Goal: Information Seeking & Learning: Understand process/instructions

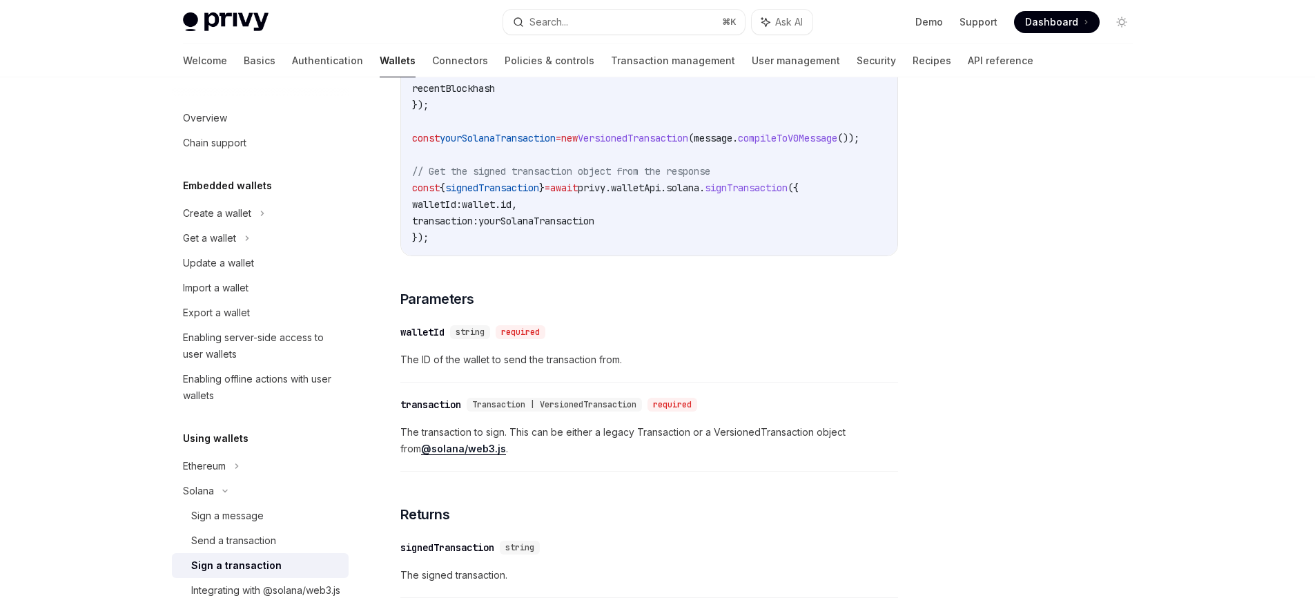
scroll to position [1076, 0]
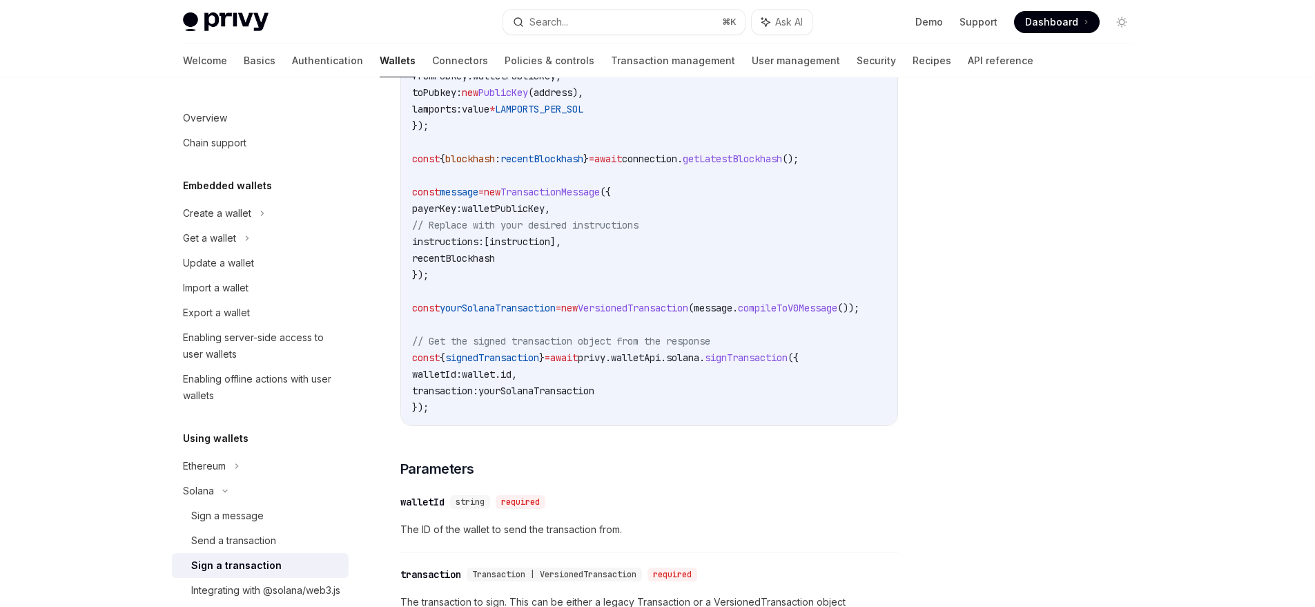
click at [699, 363] on span "solana" at bounding box center [682, 357] width 33 height 12
click at [766, 360] on span "signTransaction" at bounding box center [746, 357] width 83 height 12
click at [494, 380] on span "wallet" at bounding box center [478, 374] width 33 height 12
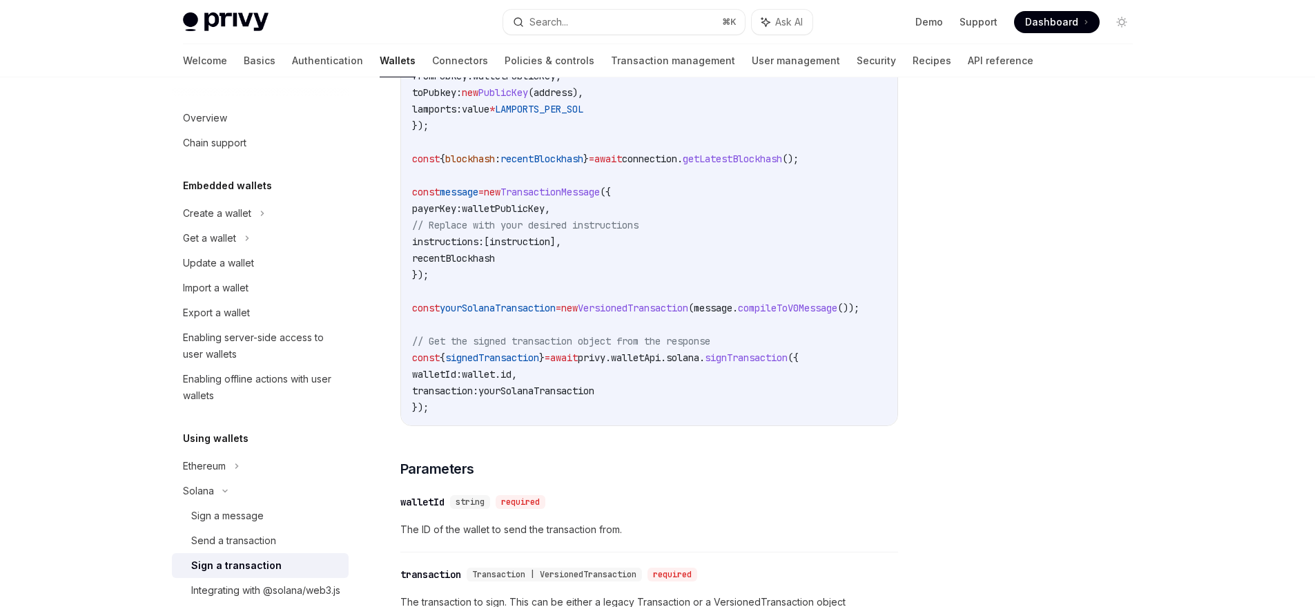
click at [494, 380] on span "wallet" at bounding box center [478, 374] width 33 height 12
click at [512, 380] on span "id" at bounding box center [506, 374] width 11 height 12
click at [495, 380] on span "wallet" at bounding box center [478, 374] width 33 height 12
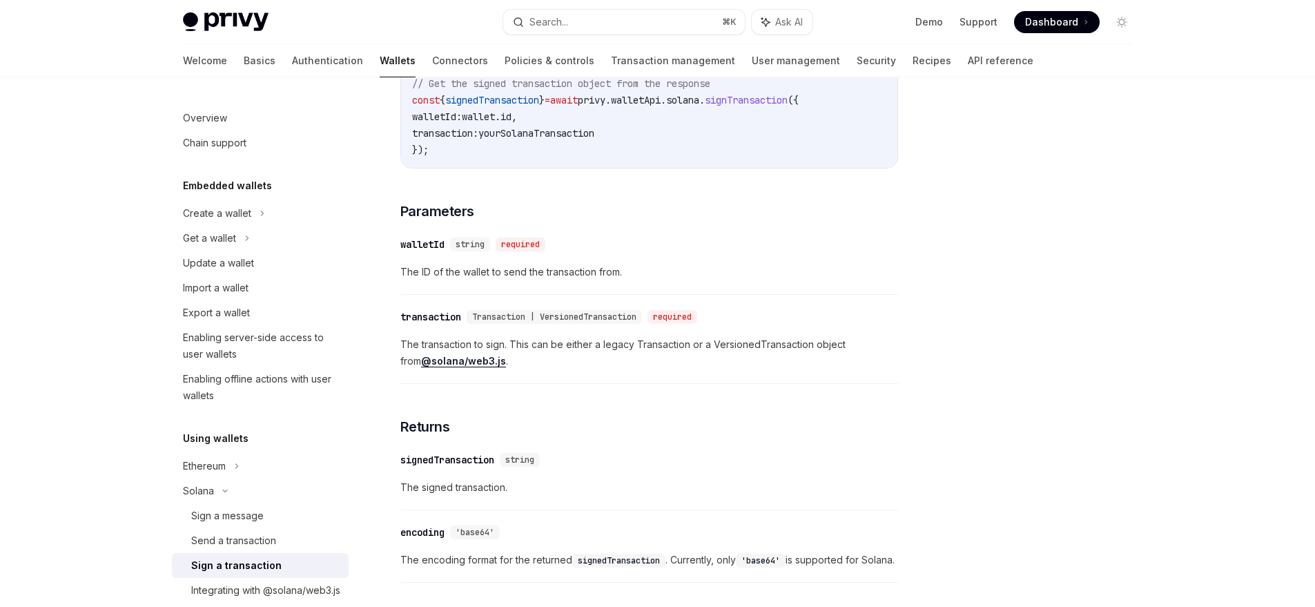
scroll to position [1076, 0]
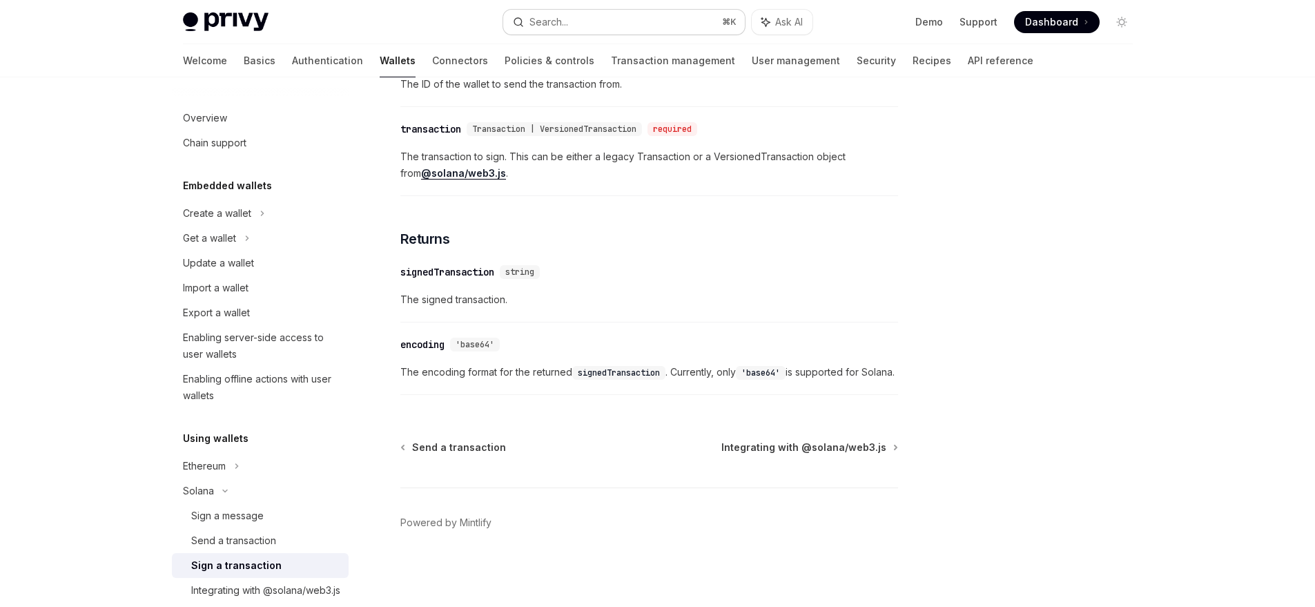
click at [595, 10] on button "Search... ⌘ K" at bounding box center [624, 22] width 242 height 25
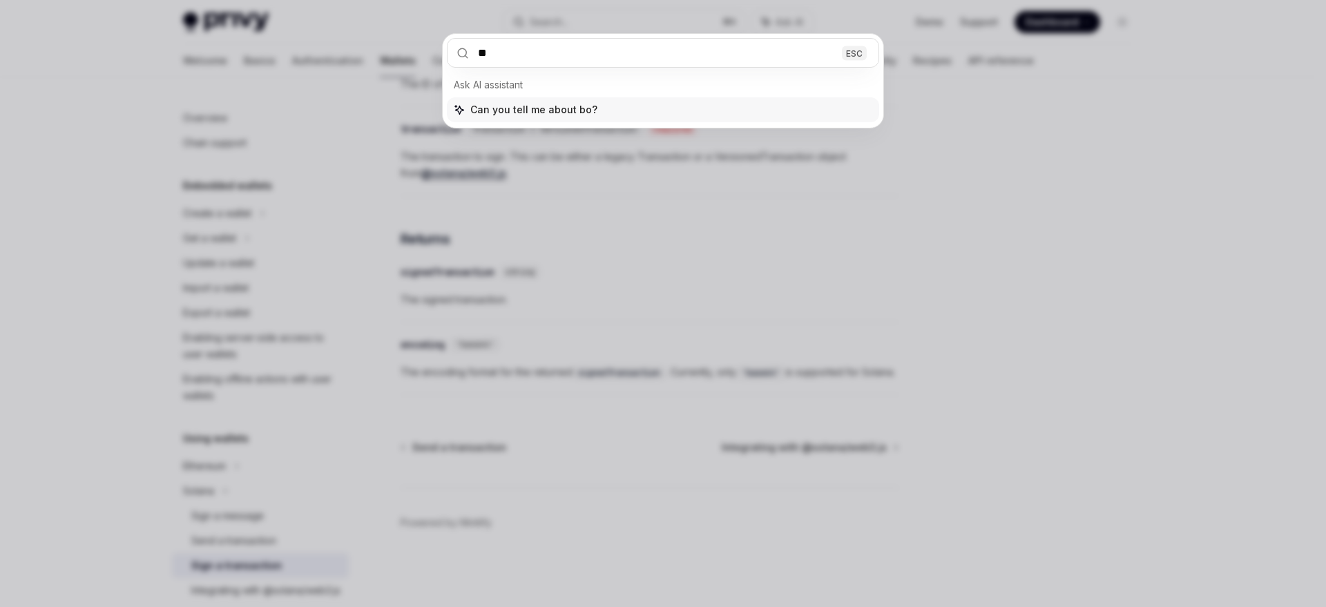
type input "***"
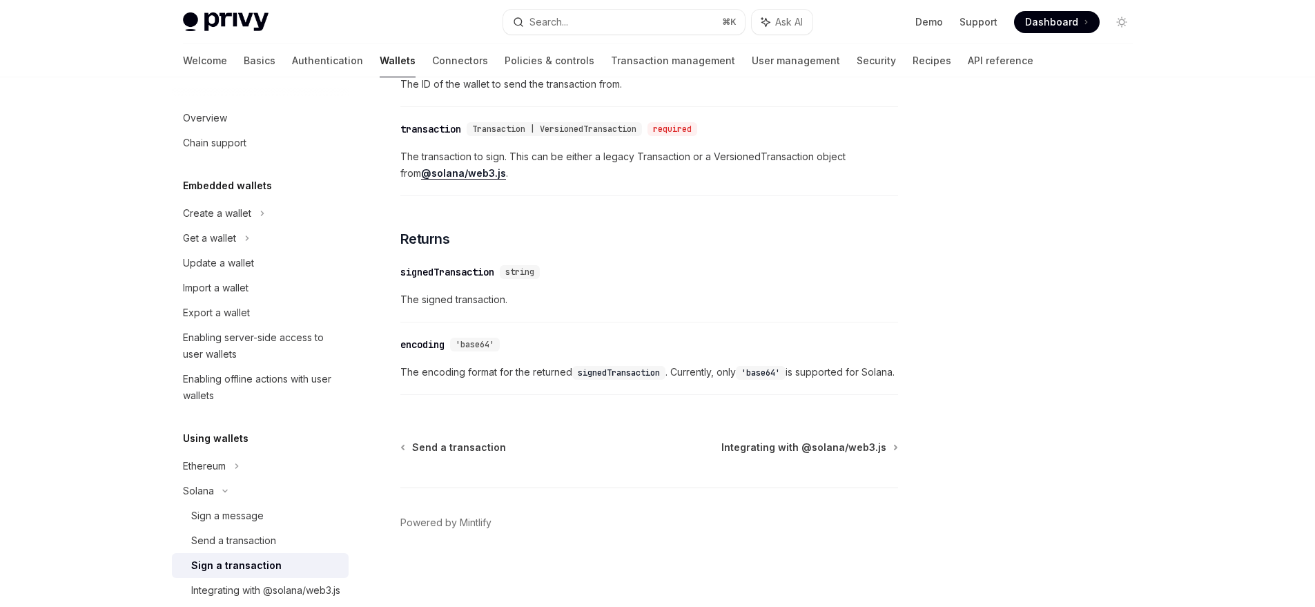
type textarea "*"
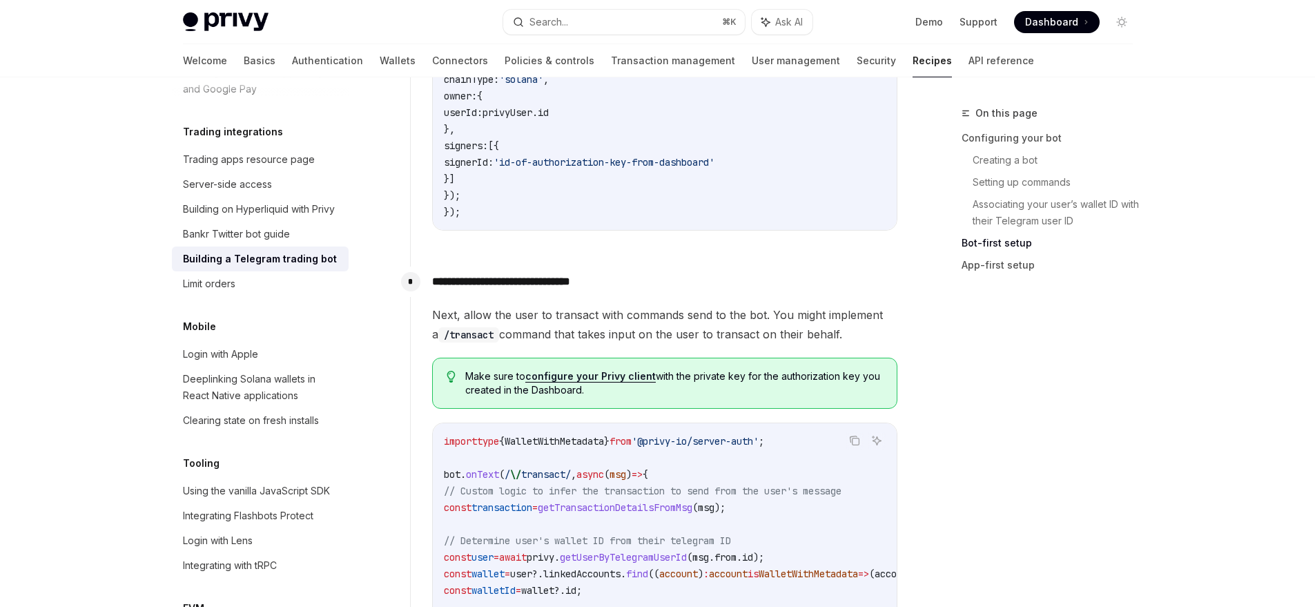
scroll to position [1726, 0]
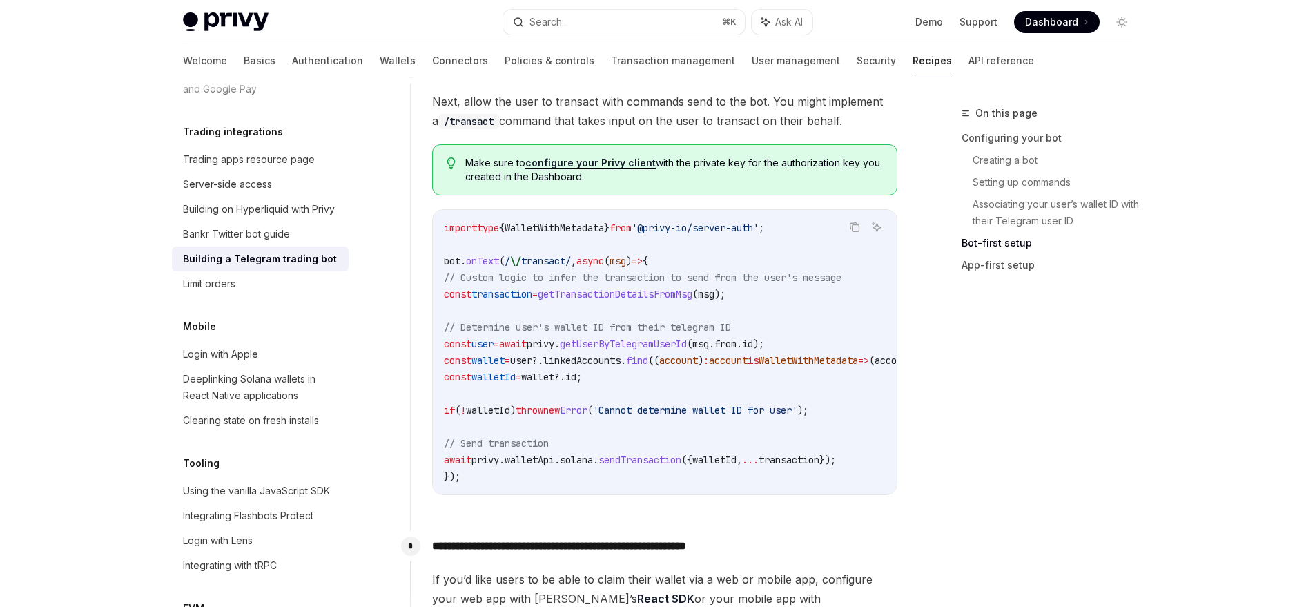
click at [577, 229] on span "WalletWithMetadata" at bounding box center [554, 228] width 99 height 12
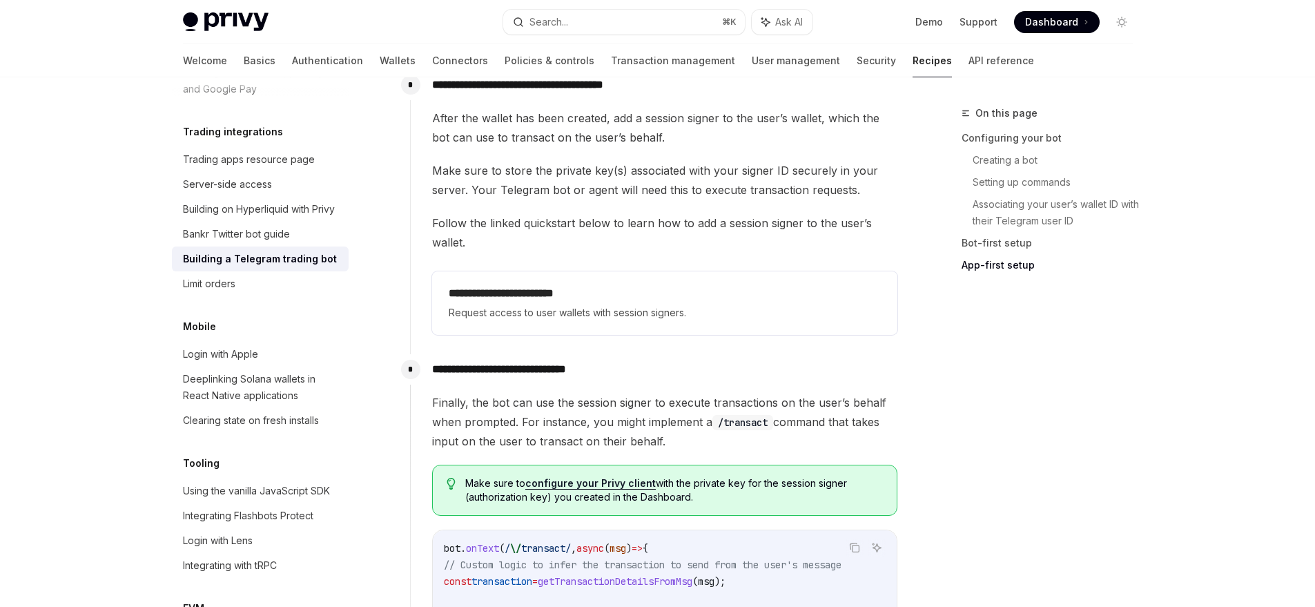
scroll to position [3024, 0]
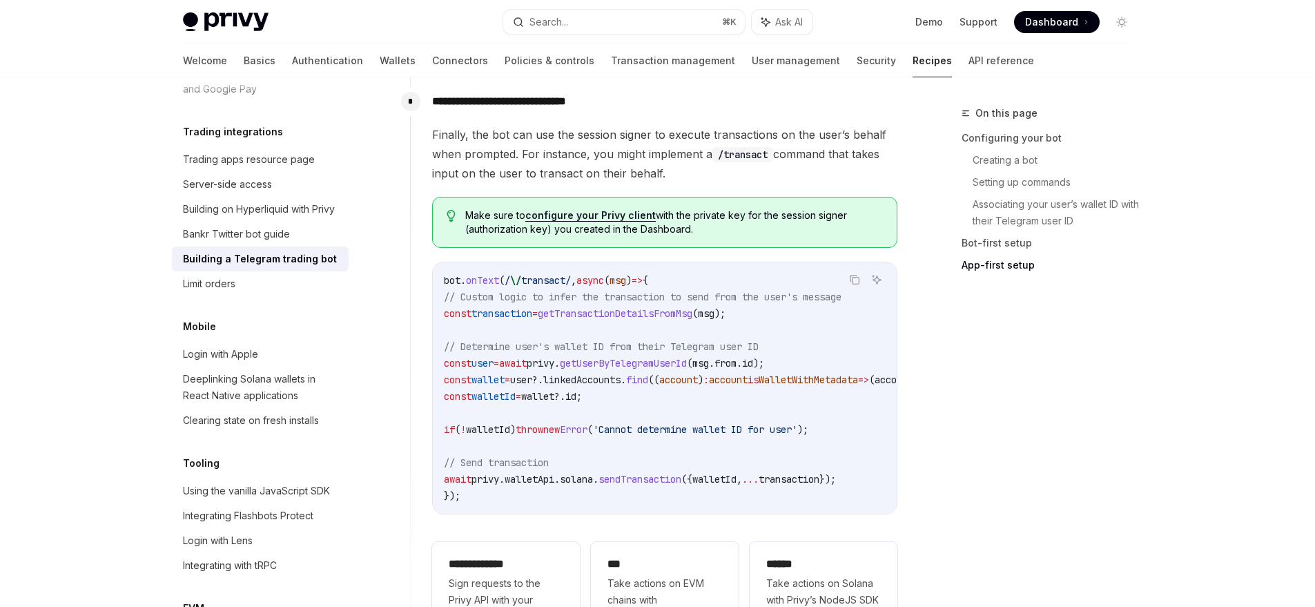
click at [633, 307] on span "getTransactionDetailsFromMsg" at bounding box center [615, 313] width 155 height 12
click at [592, 317] on code "bot . onText ( / \/ transact/ , async ( msg ) => { // Custom logic to infer the…" at bounding box center [847, 388] width 807 height 232
click at [532, 307] on span "transaction" at bounding box center [502, 313] width 61 height 12
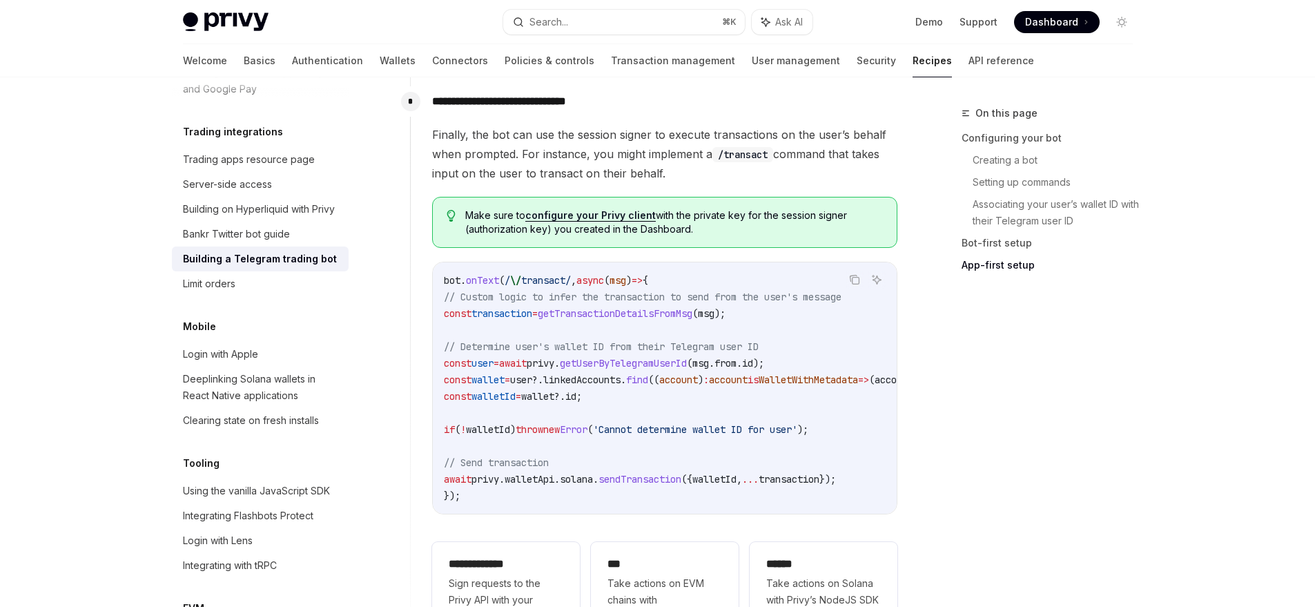
click at [625, 307] on span "getTransactionDetailsFromMsg" at bounding box center [615, 313] width 155 height 12
click at [626, 307] on span "getTransactionDetailsFromMsg" at bounding box center [615, 313] width 155 height 12
click at [560, 291] on span "// Custom logic to infer the transaction to send from the user's message" at bounding box center [643, 297] width 398 height 12
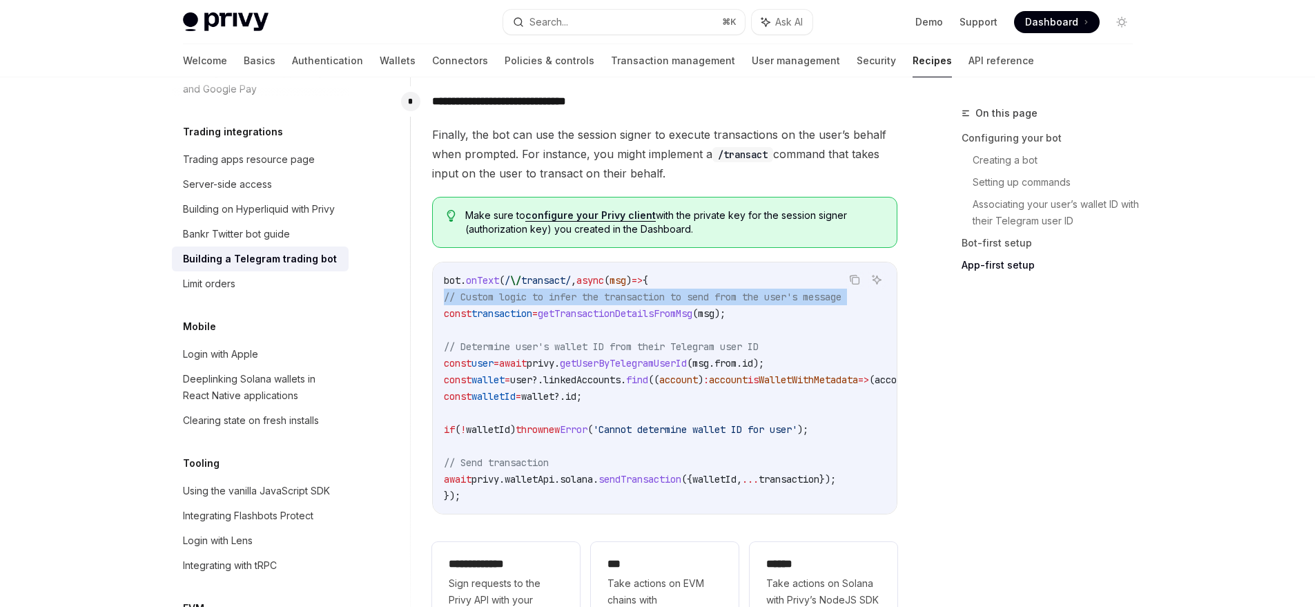
click at [560, 291] on span "// Custom logic to infer the transaction to send from the user's message" at bounding box center [643, 297] width 398 height 12
click at [551, 290] on div at bounding box center [551, 290] width 0 height 0
click at [564, 291] on span "// Custom logic to infer the transaction to send from the user's message" at bounding box center [643, 297] width 398 height 12
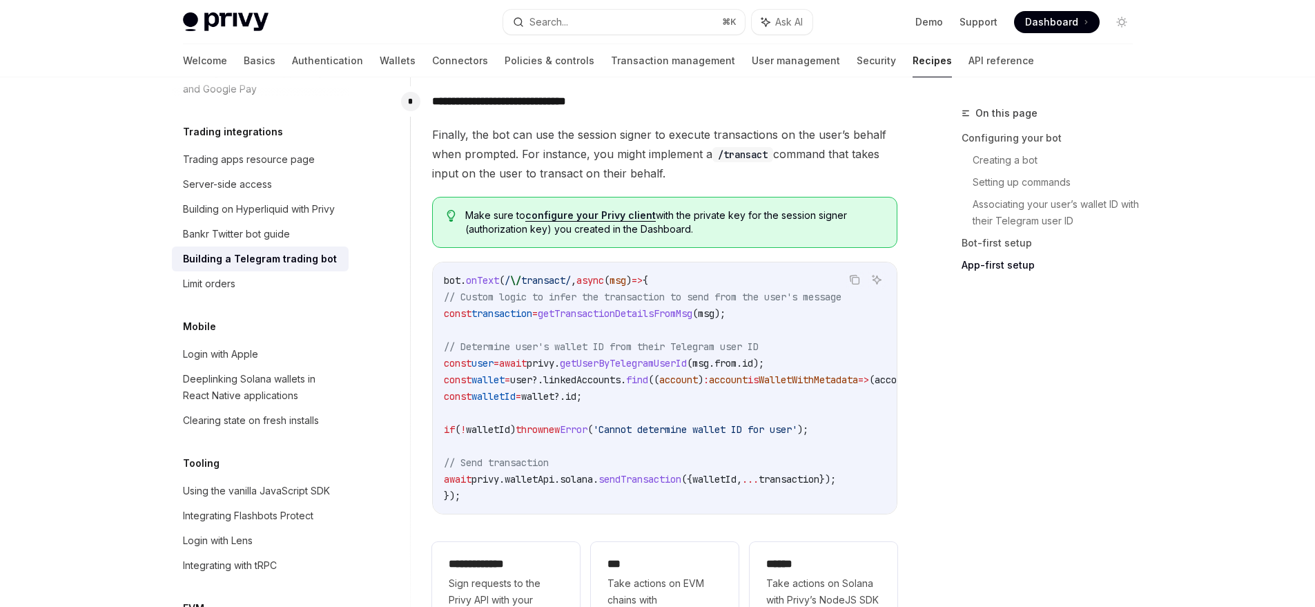
click at [494, 357] on span "user" at bounding box center [483, 363] width 22 height 12
click at [577, 390] on span "id" at bounding box center [571, 396] width 11 height 12
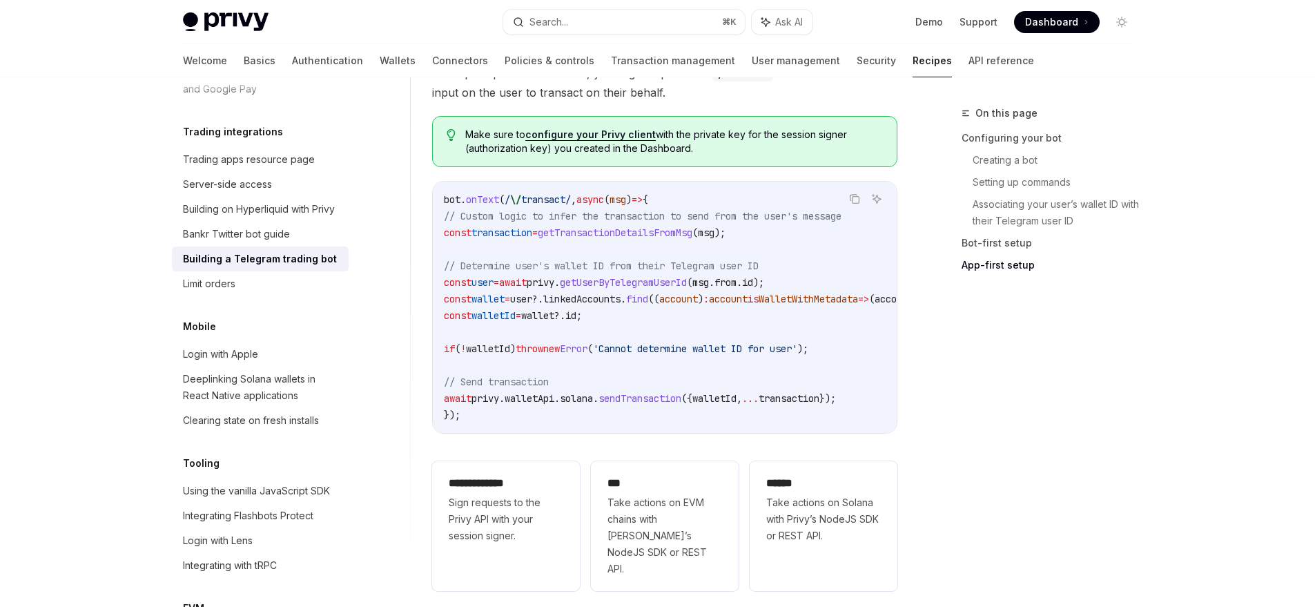
scroll to position [3170, 0]
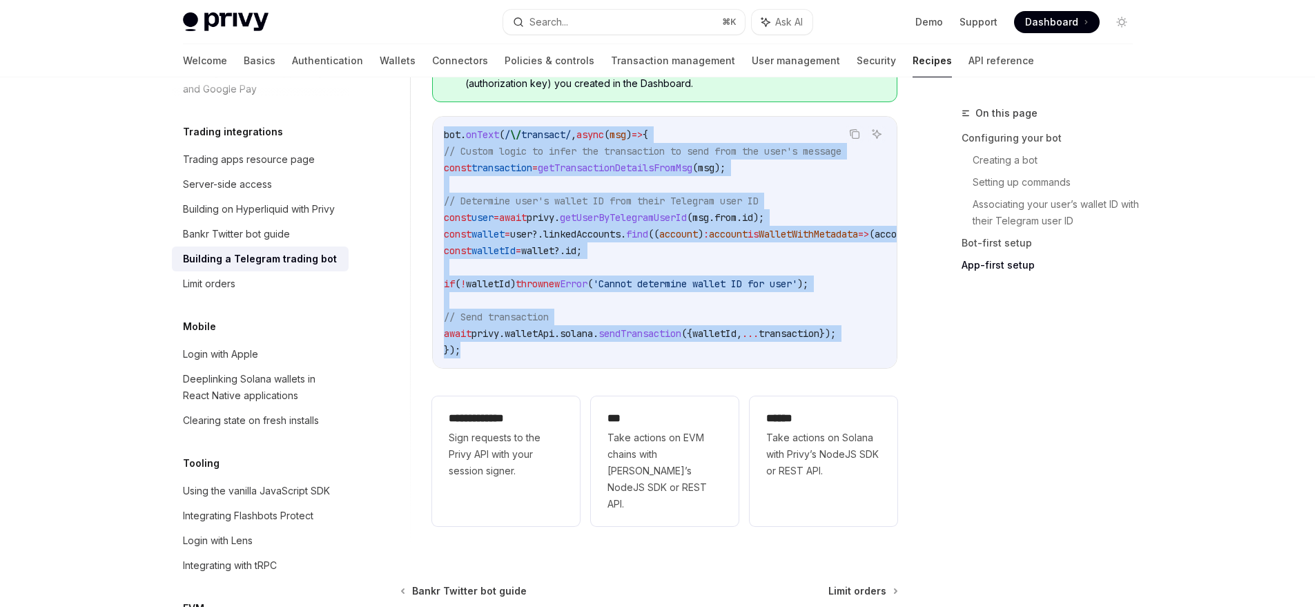
drag, startPoint x: 487, startPoint y: 338, endPoint x: 436, endPoint y: 117, distance: 226.0
click at [436, 117] on div "bot . onText ( / \/ transact/ , async ( msg ) => { // Custom logic to infer the…" at bounding box center [665, 242] width 464 height 251
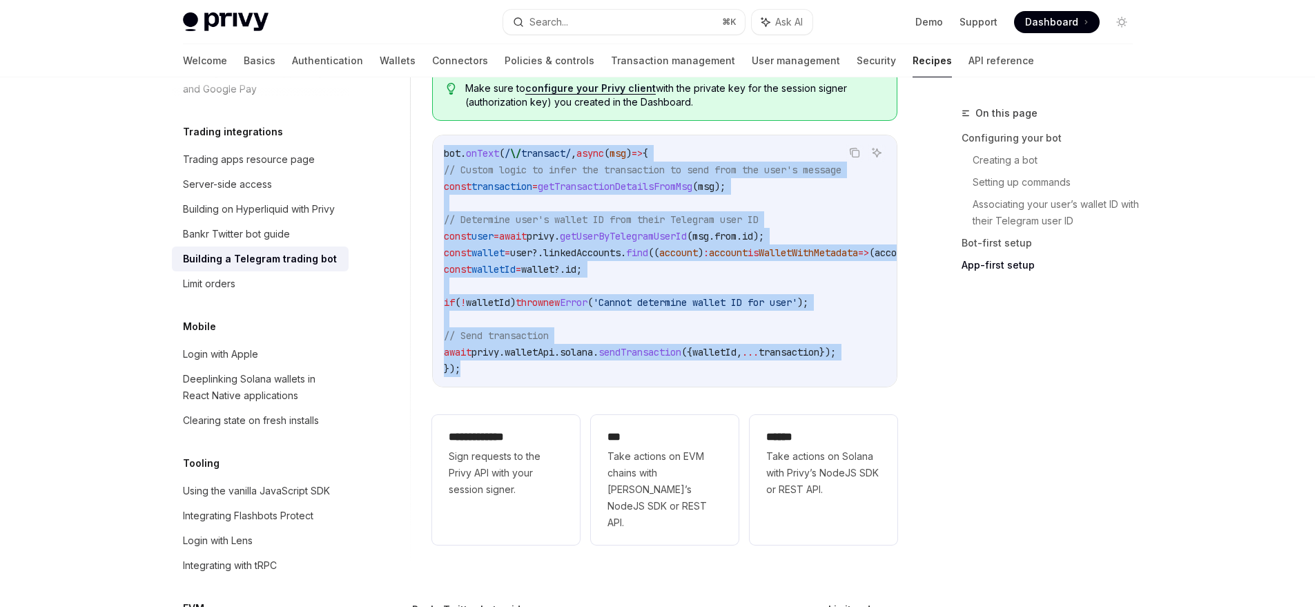
scroll to position [3146, 0]
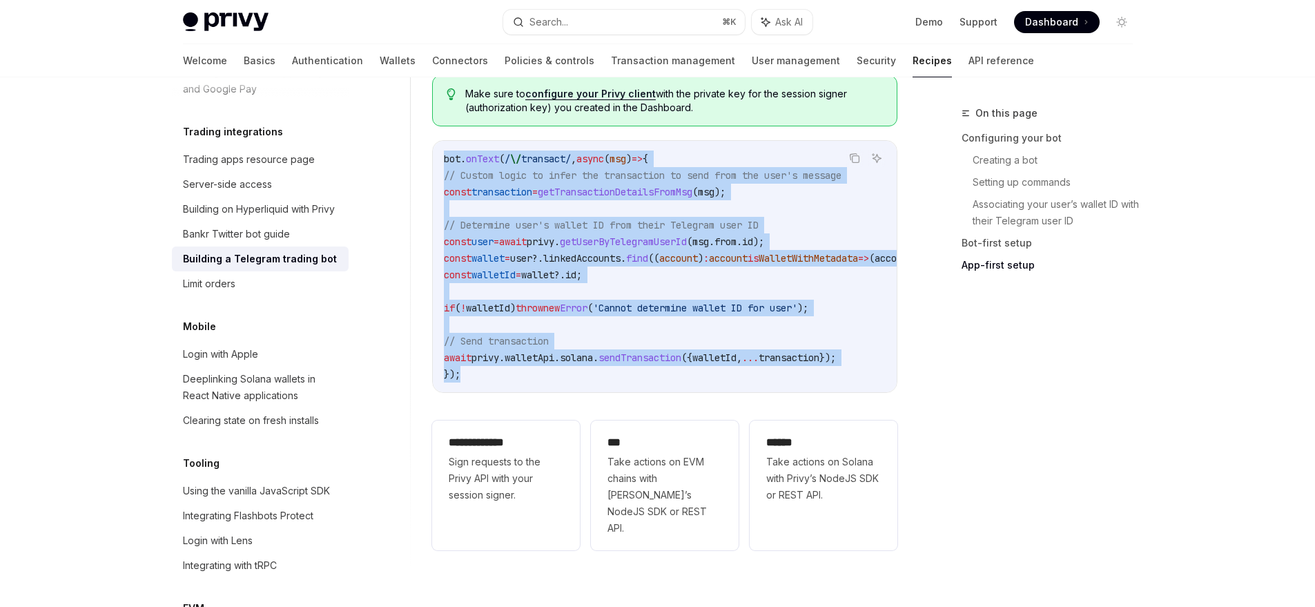
click at [444, 153] on span "bot" at bounding box center [452, 159] width 17 height 12
drag, startPoint x: 441, startPoint y: 144, endPoint x: 492, endPoint y: 363, distance: 225.4
click at [492, 363] on div "bot . onText ( / \/ transact/ , async ( msg ) => { // Custom logic to infer the…" at bounding box center [665, 266] width 464 height 251
copy code "bot . onText ( / \/ transact/ , async ( msg ) => { // Custom logic to infer the…"
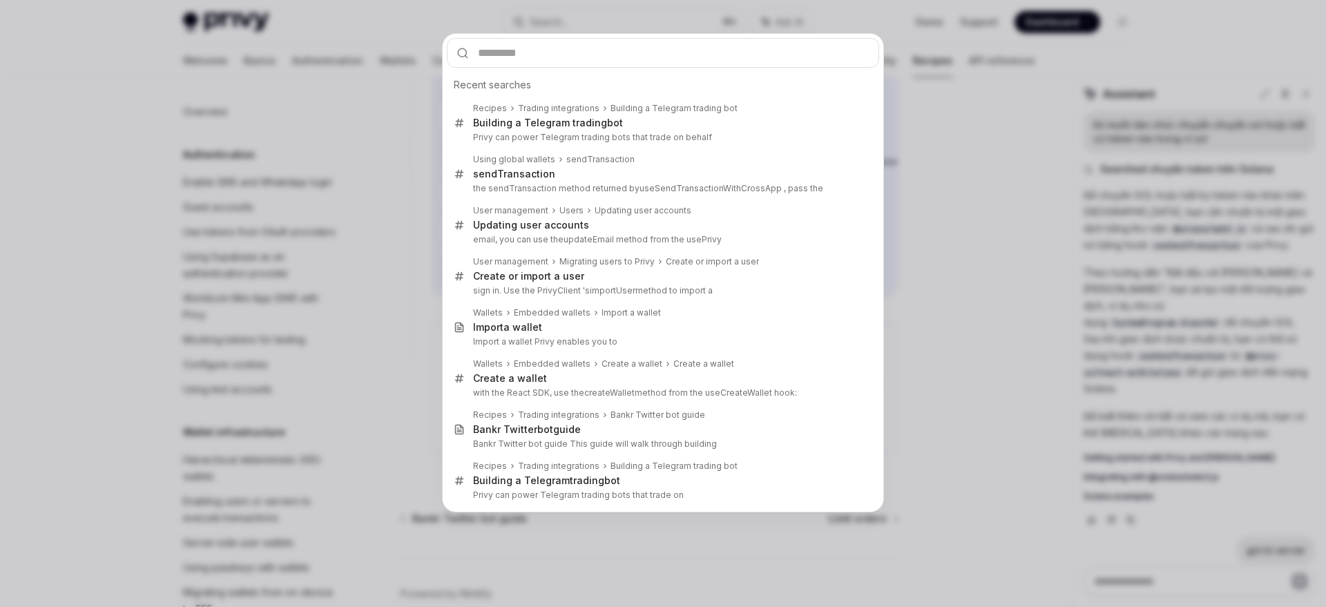
scroll to position [351, 0]
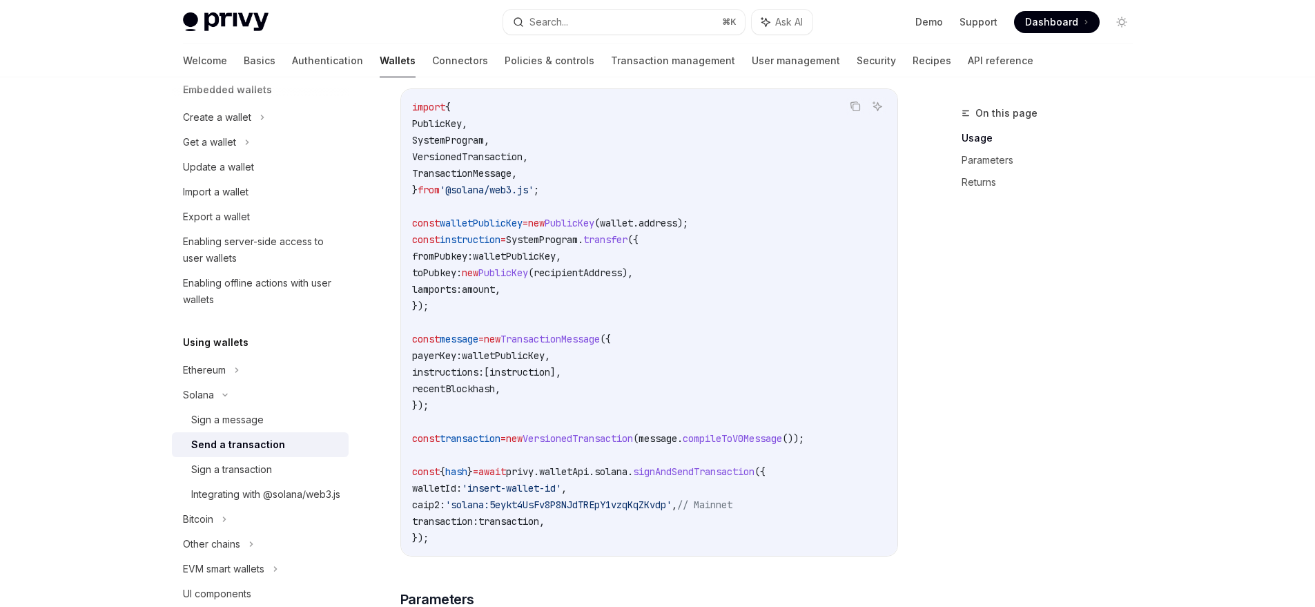
scroll to position [354, 0]
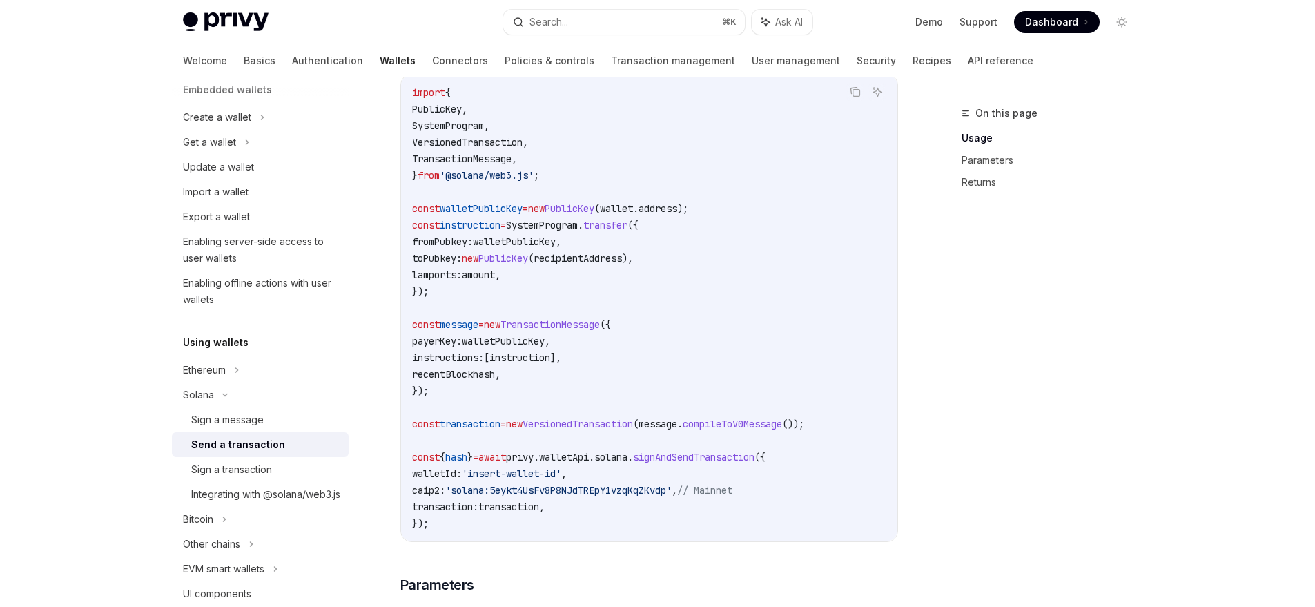
click at [466, 463] on span "hash" at bounding box center [456, 457] width 22 height 12
click at [464, 463] on span "hash" at bounding box center [456, 457] width 22 height 12
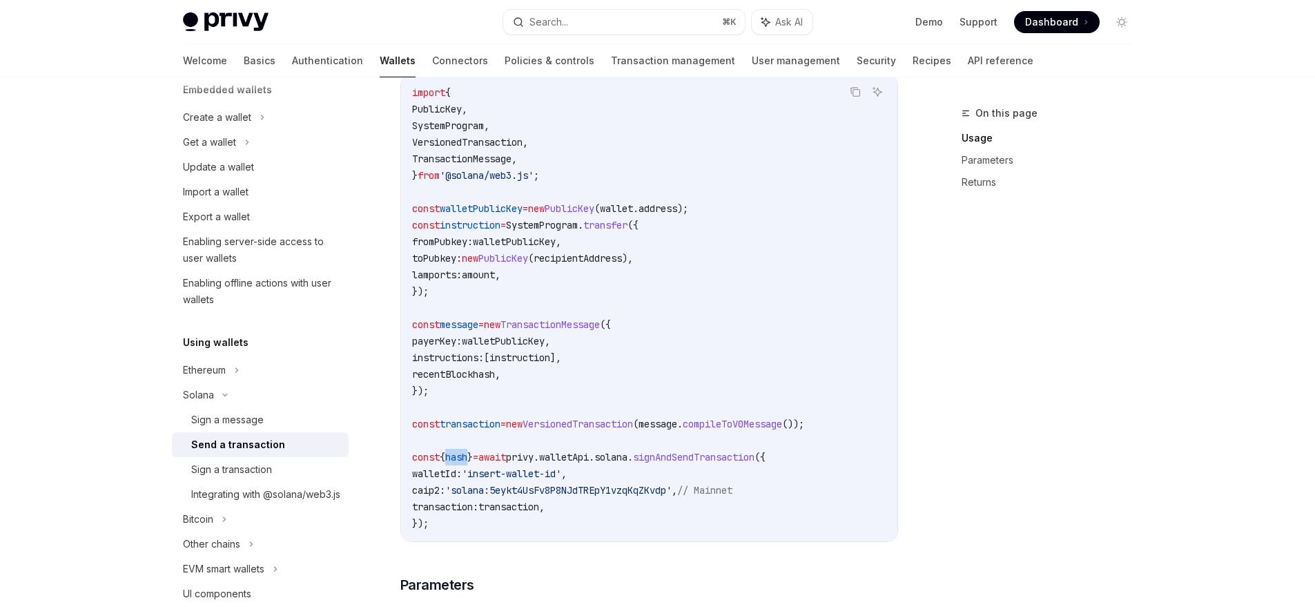
click at [464, 463] on span "hash" at bounding box center [456, 457] width 22 height 12
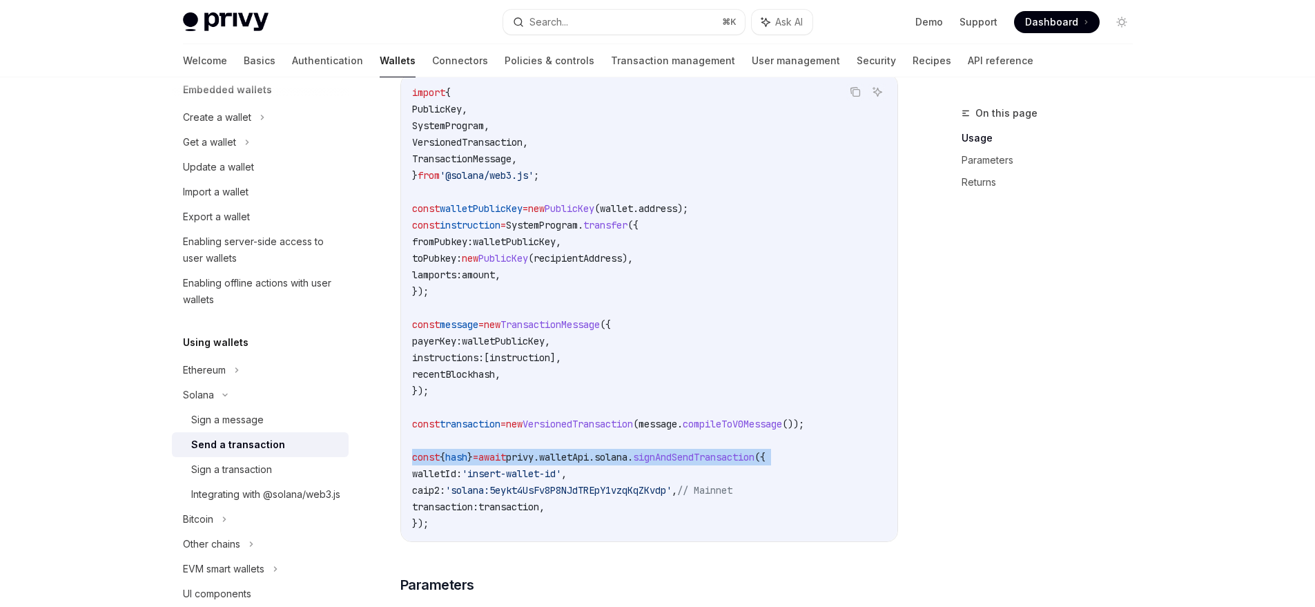
click at [464, 463] on span "hash" at bounding box center [456, 457] width 22 height 12
click at [465, 461] on span "hash" at bounding box center [456, 457] width 22 height 12
click at [466, 461] on span "hash" at bounding box center [456, 457] width 22 height 12
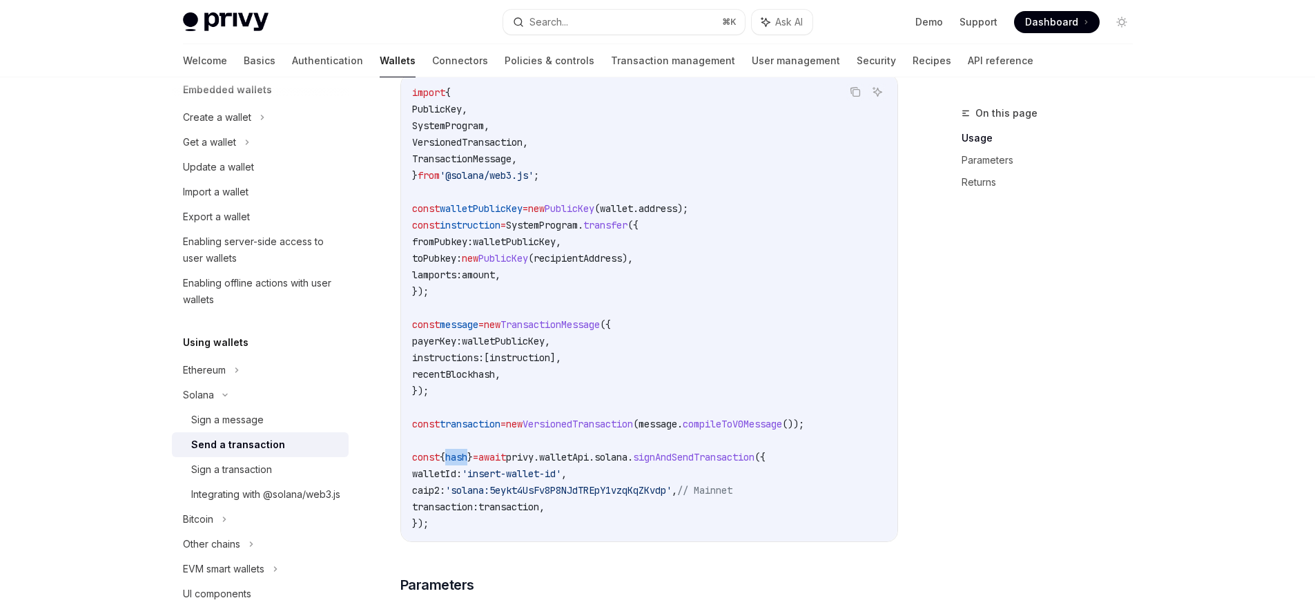
click at [466, 461] on span "hash" at bounding box center [456, 457] width 22 height 12
click at [465, 463] on span "hash" at bounding box center [456, 457] width 22 height 12
click at [462, 461] on span "hash" at bounding box center [456, 457] width 22 height 12
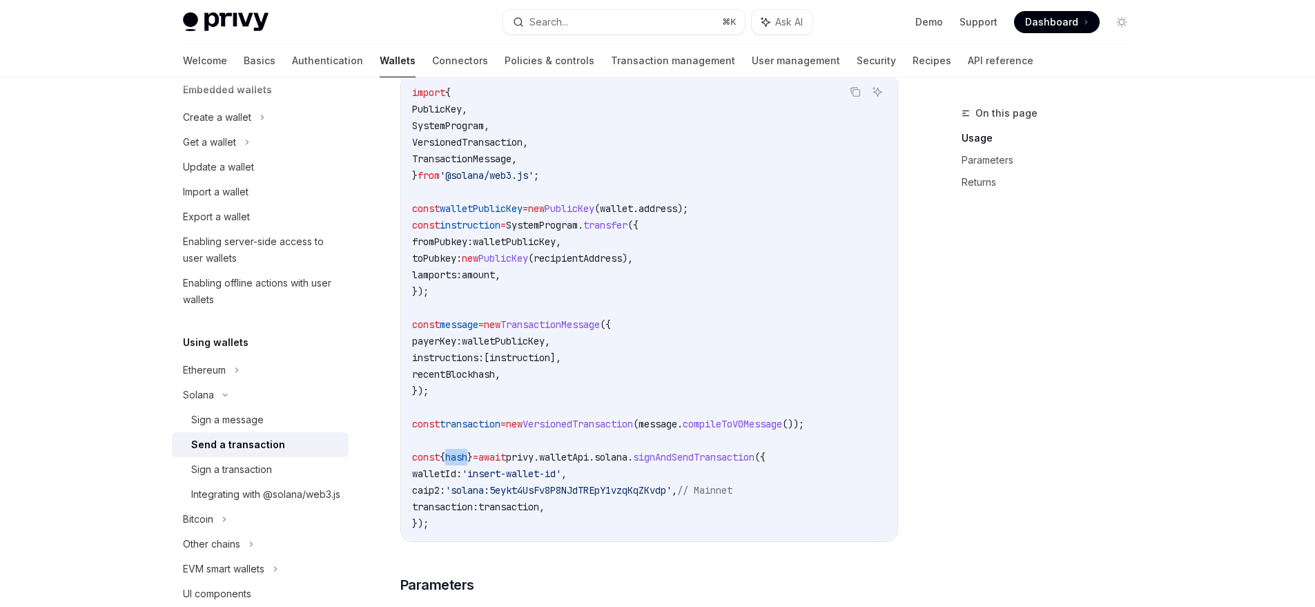
click at [461, 462] on span "hash" at bounding box center [456, 457] width 22 height 12
click at [464, 463] on span "hash" at bounding box center [456, 457] width 22 height 12
click at [466, 463] on span "hash" at bounding box center [456, 457] width 22 height 12
drag, startPoint x: 454, startPoint y: 465, endPoint x: 475, endPoint y: 468, distance: 20.9
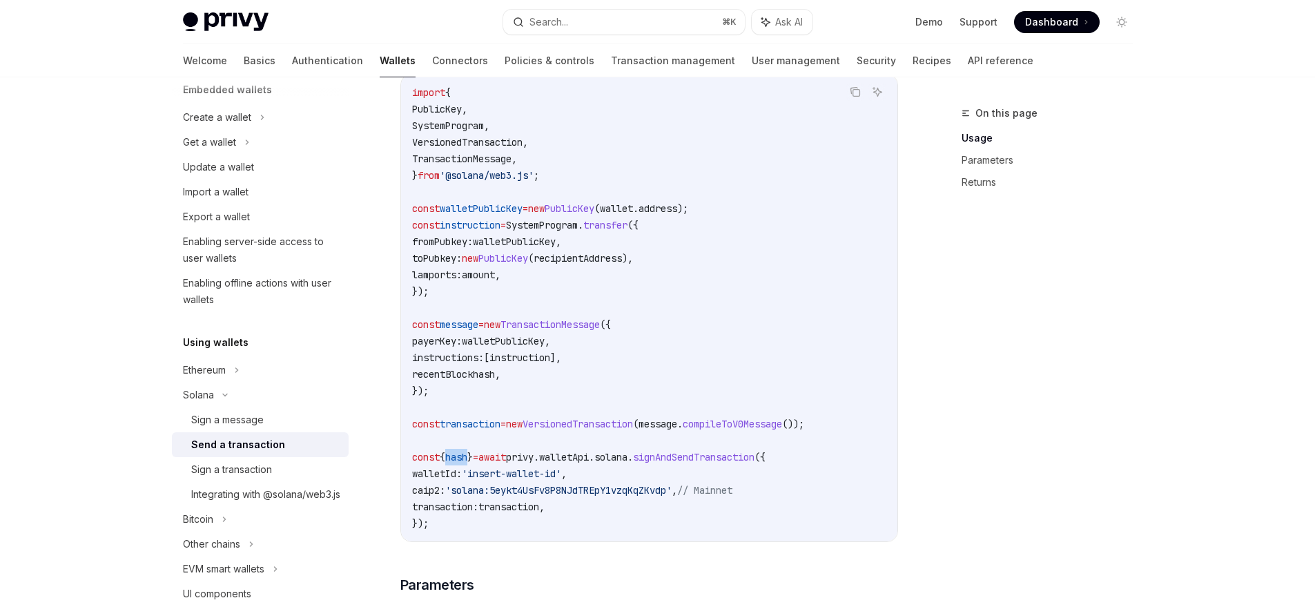
click at [475, 463] on span "const { hash } = await privy . walletApi . solana . signAndSendTransaction ({" at bounding box center [589, 457] width 354 height 12
click at [631, 430] on span "VersionedTransaction" at bounding box center [578, 424] width 110 height 12
click at [630, 430] on span "VersionedTransaction" at bounding box center [578, 424] width 110 height 12
click at [630, 455] on code "import { PublicKey , SystemProgram , VersionedTransaction , TransactionMessage …" at bounding box center [649, 307] width 474 height 447
click at [514, 248] on span "walletPublicKey" at bounding box center [514, 241] width 83 height 12
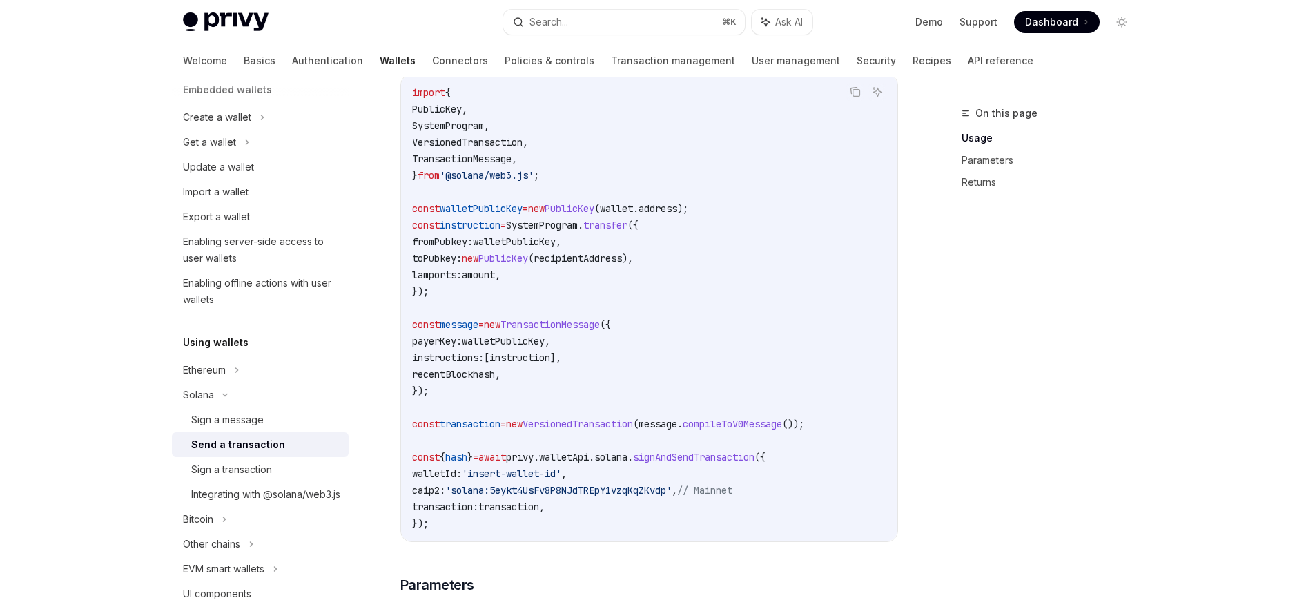
click at [514, 248] on span "walletPublicKey" at bounding box center [514, 241] width 83 height 12
click at [563, 264] on span "recipientAddress" at bounding box center [578, 258] width 88 height 12
click at [481, 231] on span "instruction" at bounding box center [470, 225] width 61 height 12
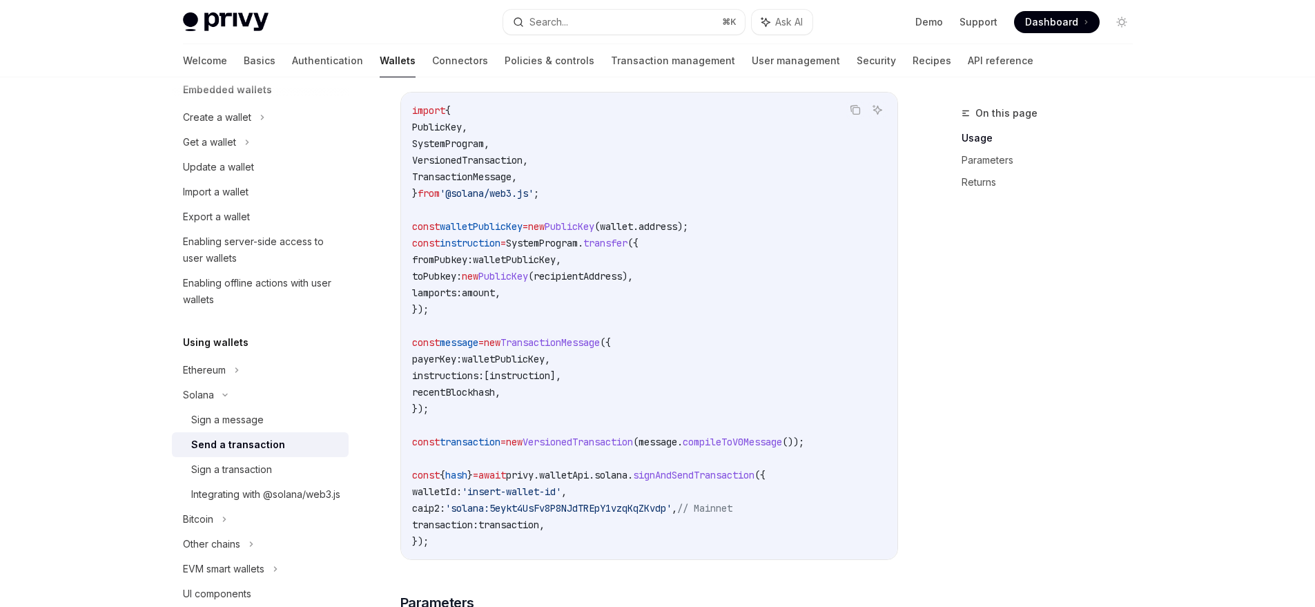
scroll to position [342, 0]
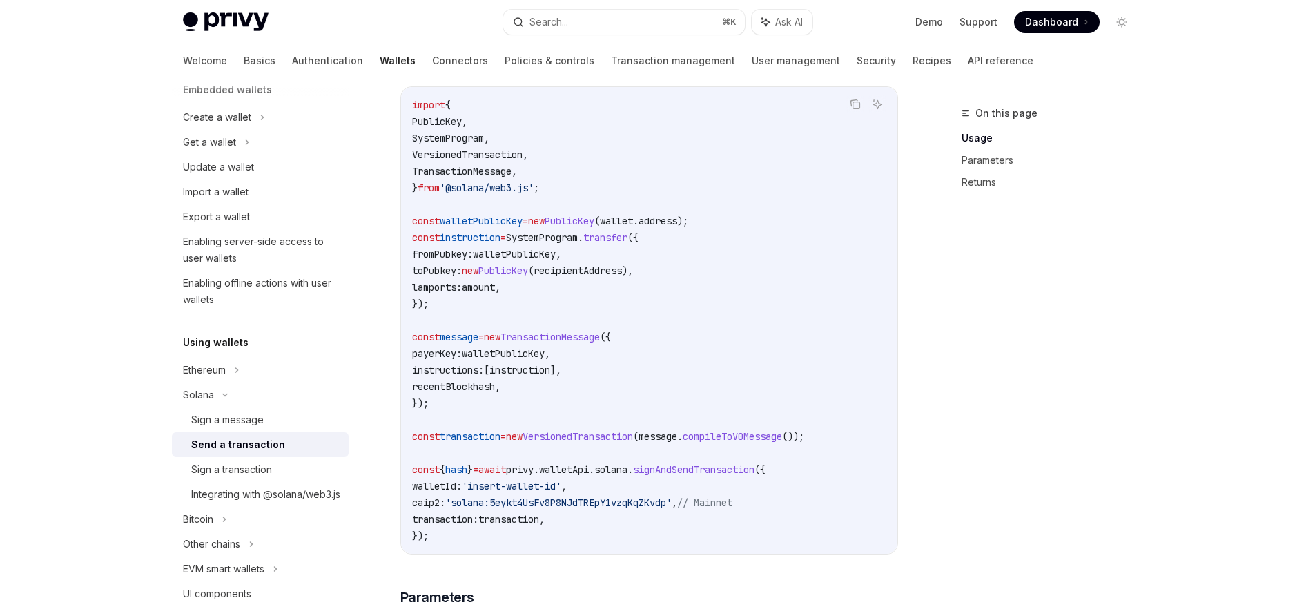
click at [468, 441] on span "transaction" at bounding box center [470, 436] width 61 height 12
click at [280, 470] on div "Sign a transaction" at bounding box center [265, 469] width 149 height 17
type textarea "*"
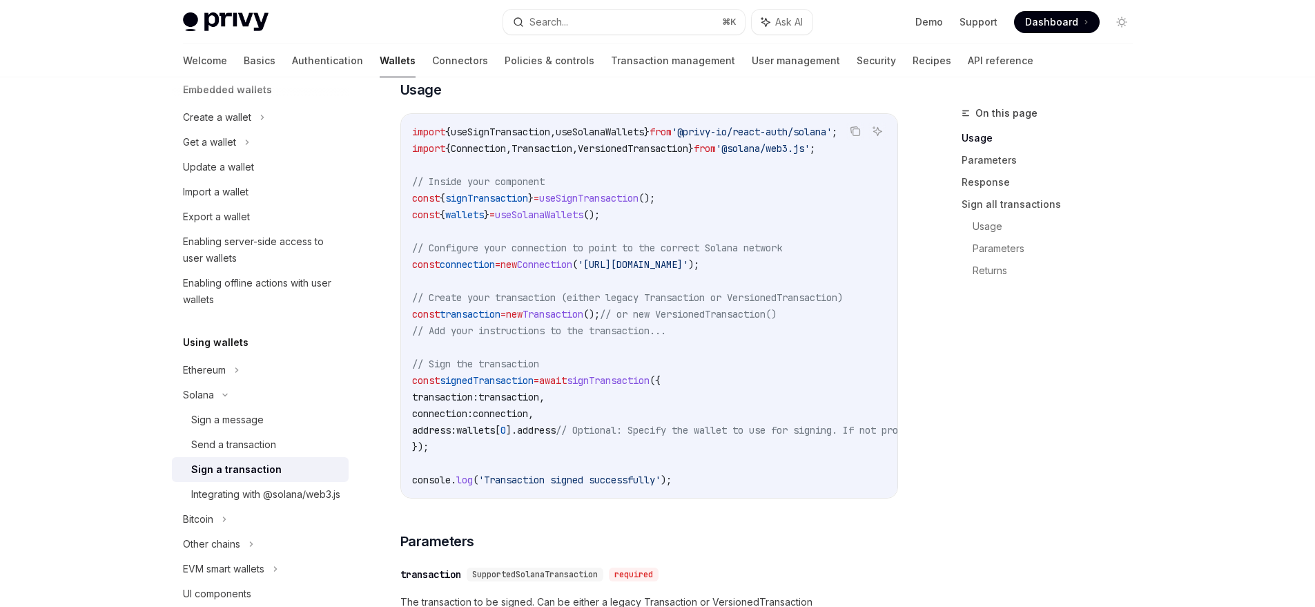
scroll to position [571, 0]
